Goal: Check status: Check status

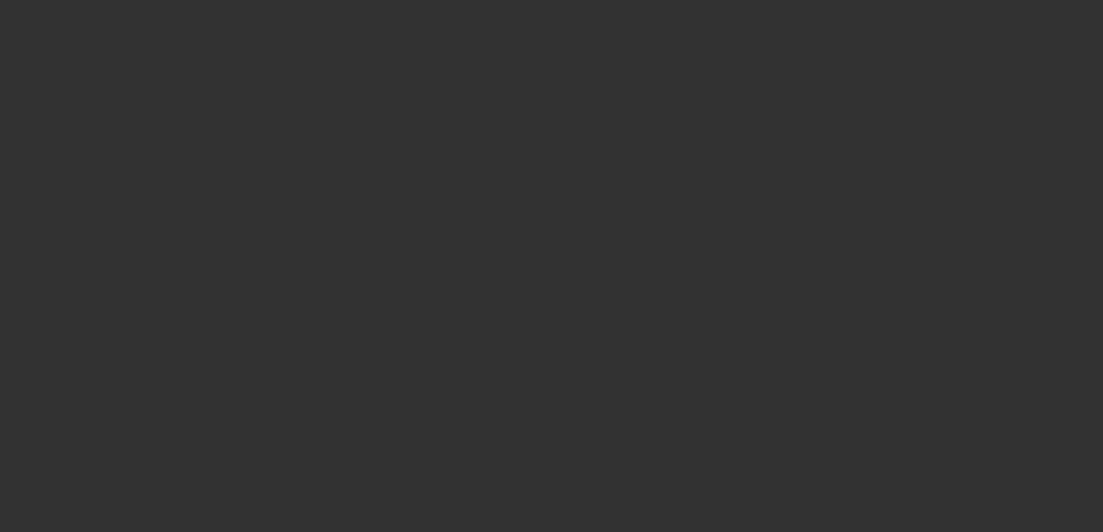
select select "3"
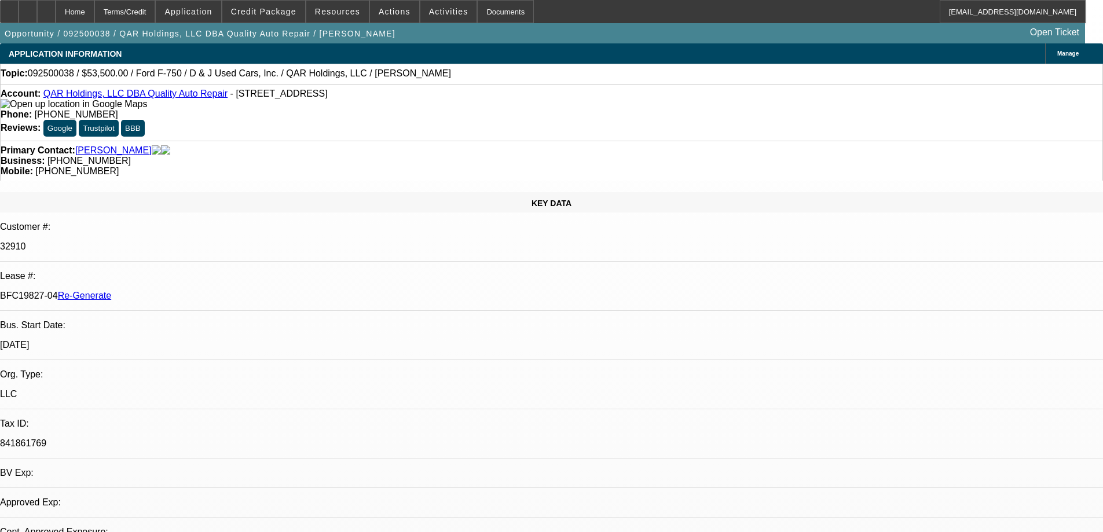
select select "0"
select select "1"
select select "2"
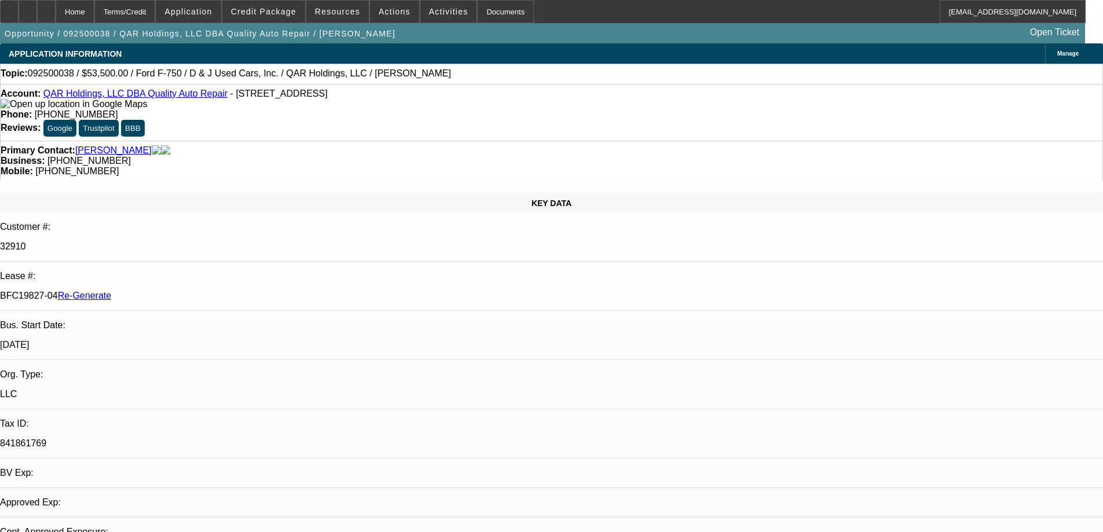
select select "6"
click at [333, 8] on span "Resources" at bounding box center [337, 11] width 45 height 9
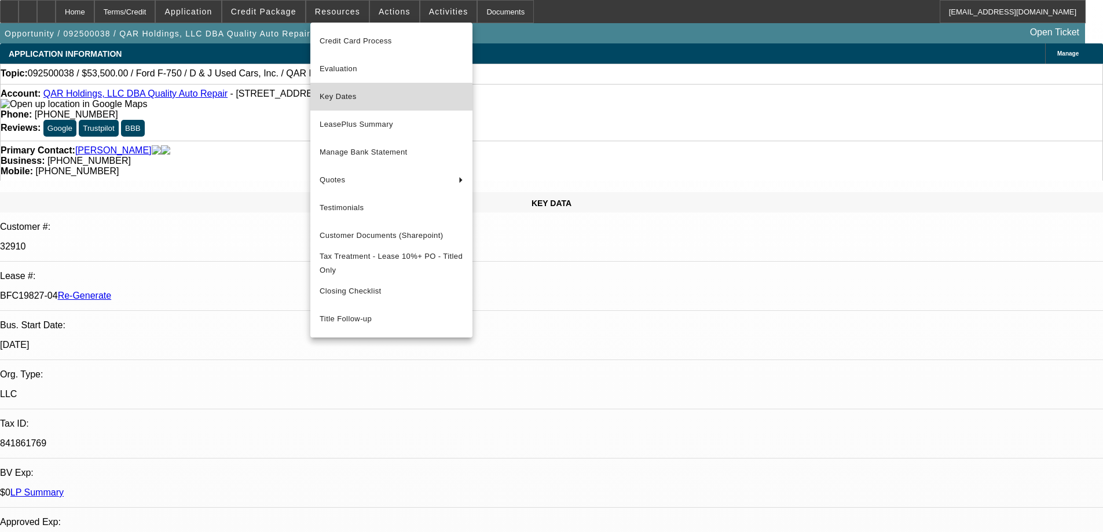
click at [337, 102] on span "Key Dates" at bounding box center [392, 97] width 144 height 14
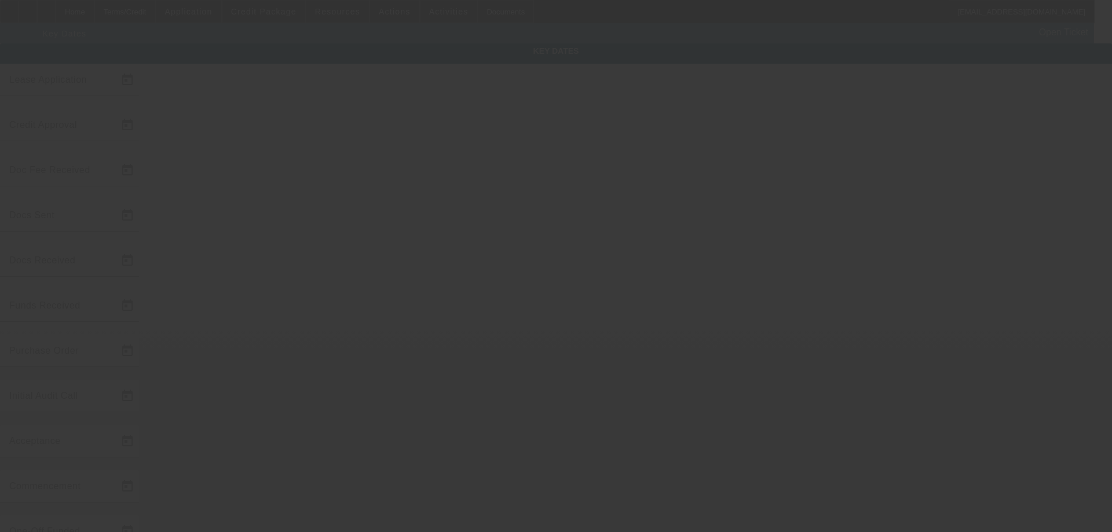
type input "9/3/2025"
type input "10/7/2025"
type input "10/15/2025"
type input "10/8/2025"
type input "[DATE]"
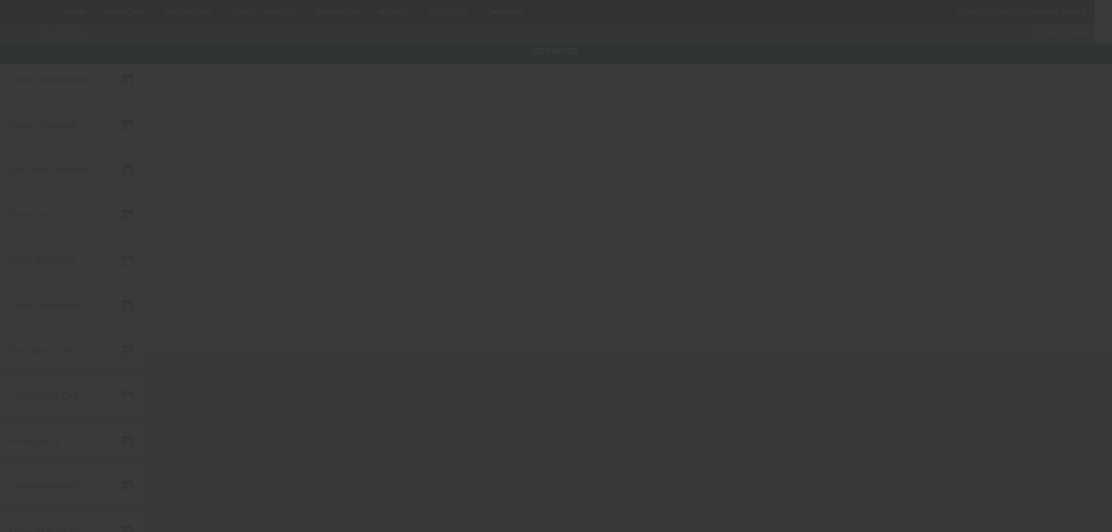
type input "[DATE]"
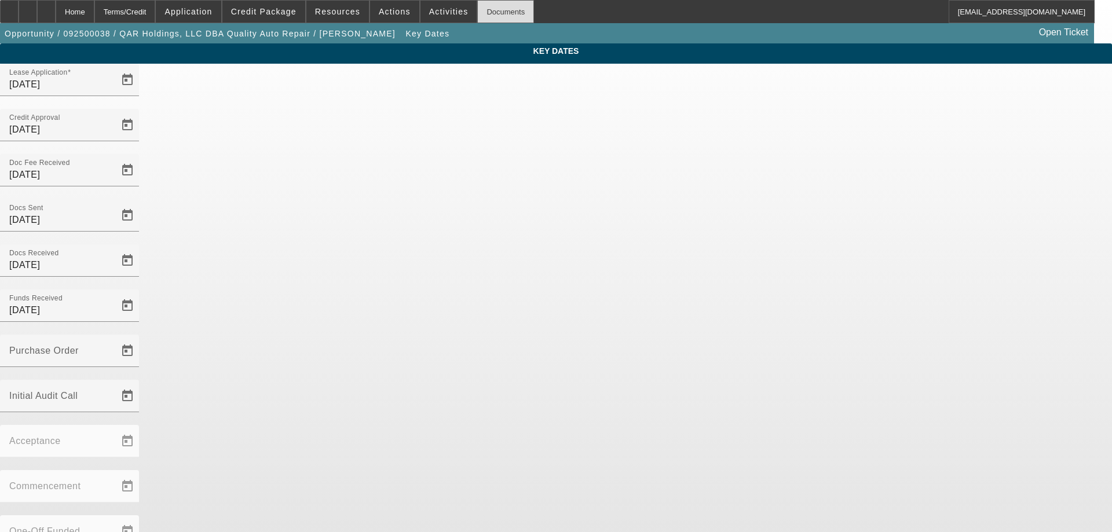
click at [481, 11] on div "Documents" at bounding box center [505, 11] width 57 height 23
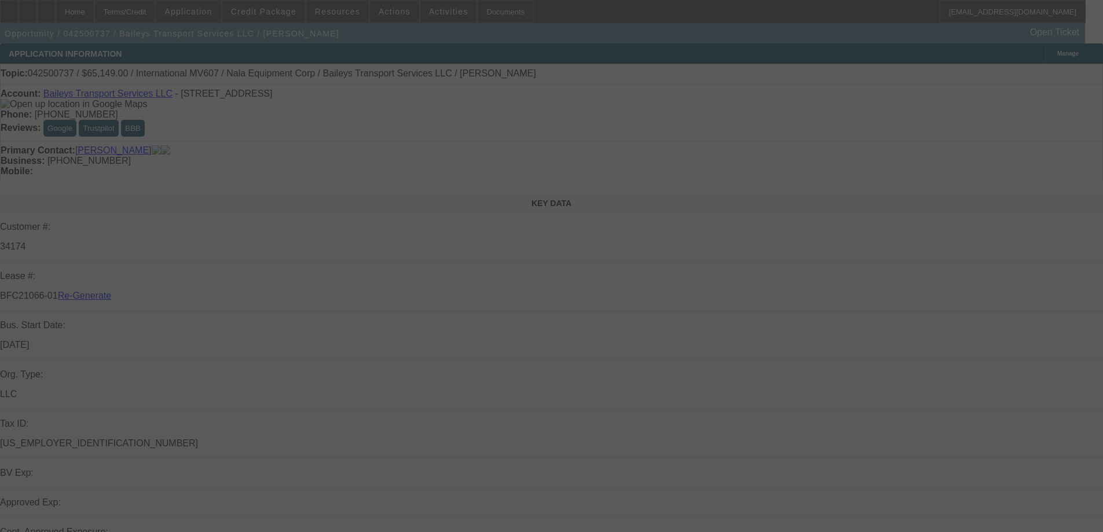
select select "3"
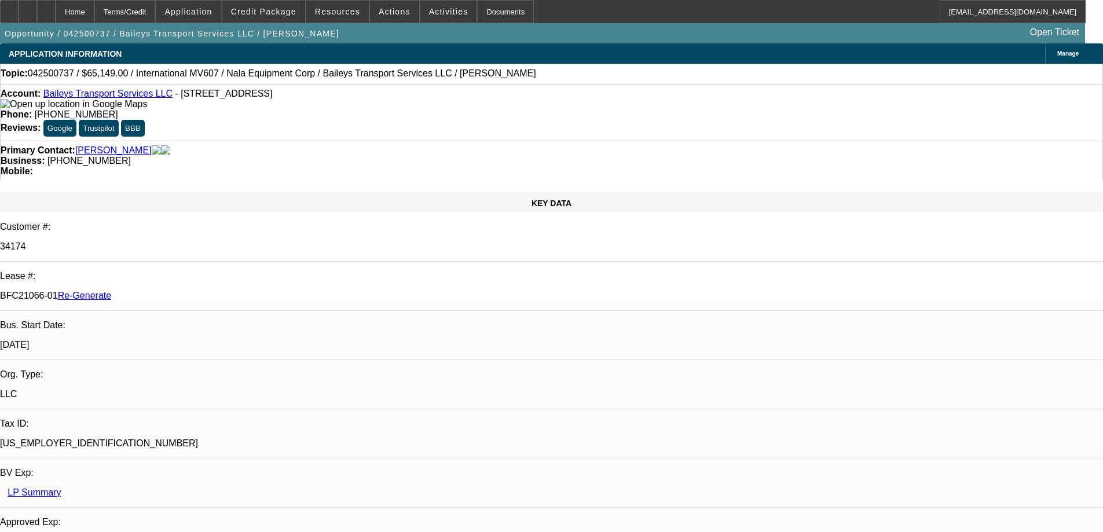
select select "0"
select select "2"
select select "0"
select select "6"
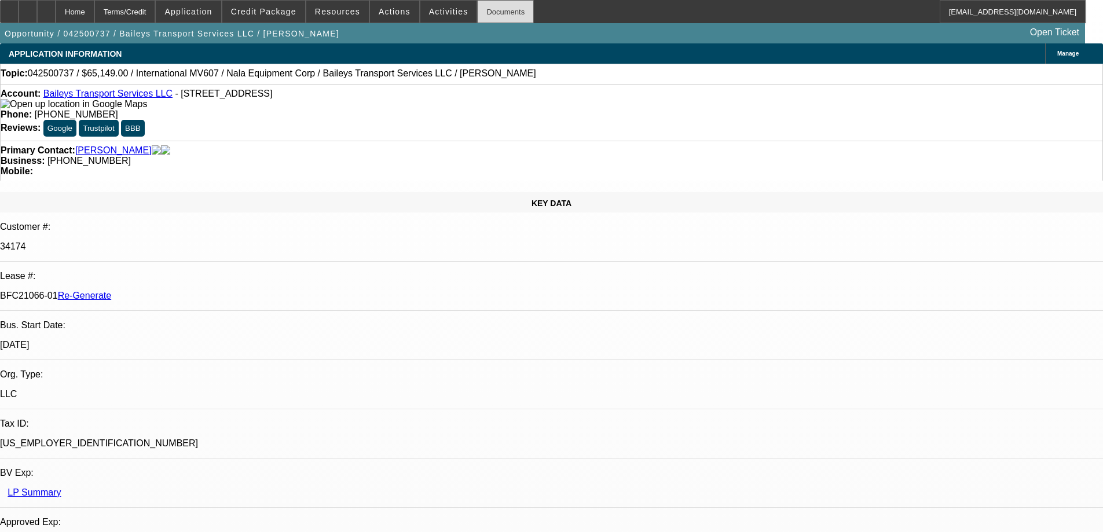
click at [505, 13] on div "Documents" at bounding box center [505, 11] width 57 height 23
